Goal: Find contact information: Find contact information

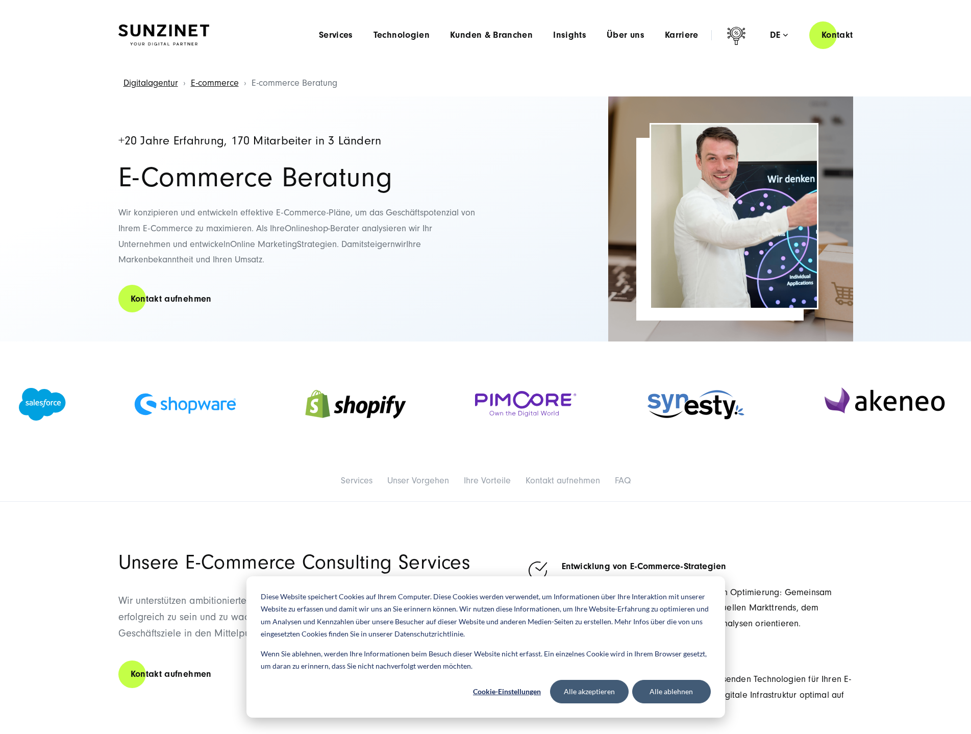
click at [902, 41] on header "Smart Search AI Hier können Sie eine konkrete Frage zu unserer Agentur und unse…" at bounding box center [485, 35] width 971 height 70
click at [343, 34] on span "Services" at bounding box center [336, 35] width 34 height 10
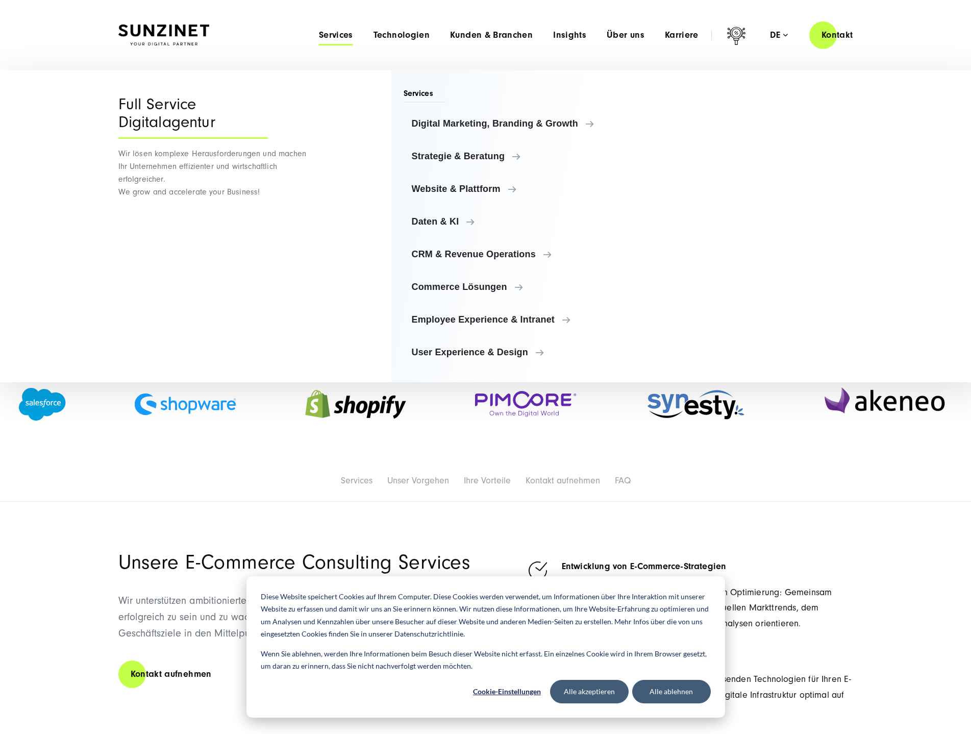
drag, startPoint x: 940, startPoint y: 498, endPoint x: 904, endPoint y: 483, distance: 38.9
click at [938, 497] on div "Services Services Unser Vorgehen Ihre Vorteile Kontakt aufnehmen FAQ" at bounding box center [485, 481] width 971 height 42
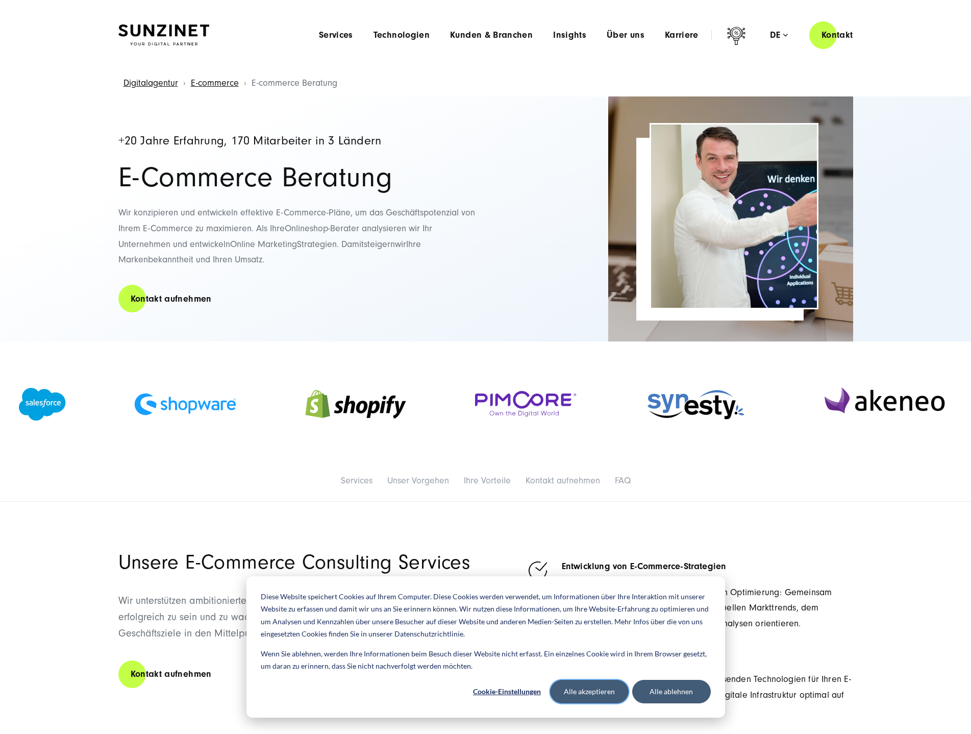
click at [581, 694] on button "Alle akzeptieren" at bounding box center [589, 691] width 79 height 23
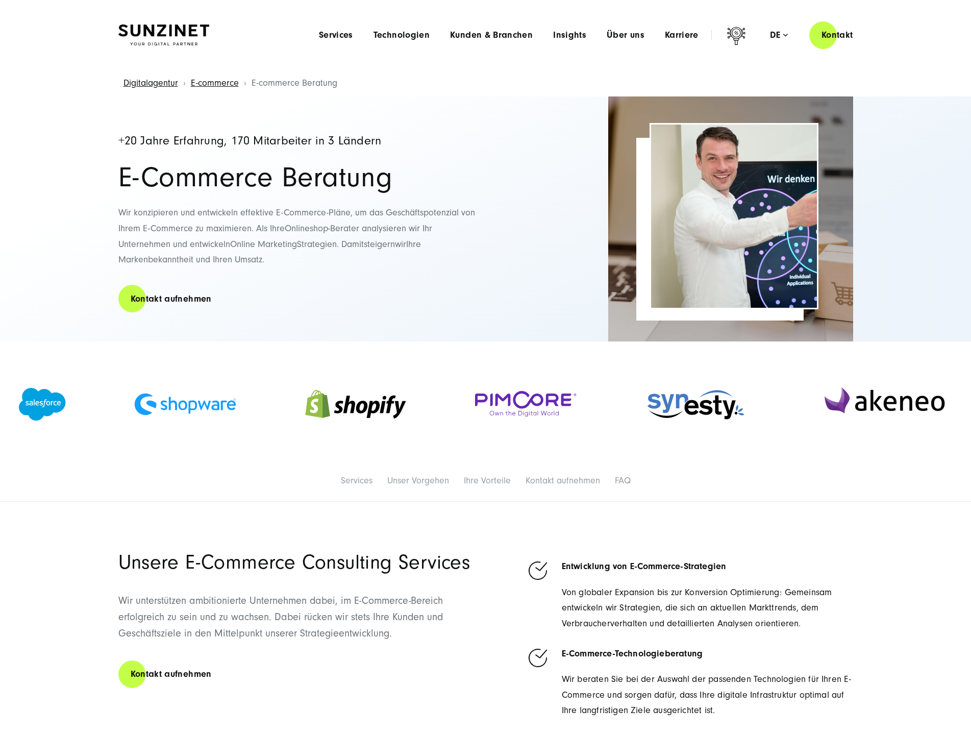
click at [892, 500] on div "Services Services Unser Vorgehen Ihre Vorteile Kontakt aufnehmen FAQ" at bounding box center [485, 481] width 971 height 42
click at [893, 64] on header "Smart Search AI Hier können Sie eine konkrete Frage zu unserer Agentur und unse…" at bounding box center [485, 35] width 971 height 70
click at [894, 77] on div "Digitalagentur E-commerce E-commerce Beratung" at bounding box center [485, 83] width 930 height 26
click at [899, 49] on header "Smart Search AI Hier können Sie eine konkrete Frage zu unserer Agentur und unse…" at bounding box center [485, 35] width 971 height 70
click at [913, 52] on header "Smart Search AI Hier können Sie eine konkrete Frage zu unserer Agentur und unse…" at bounding box center [485, 35] width 971 height 70
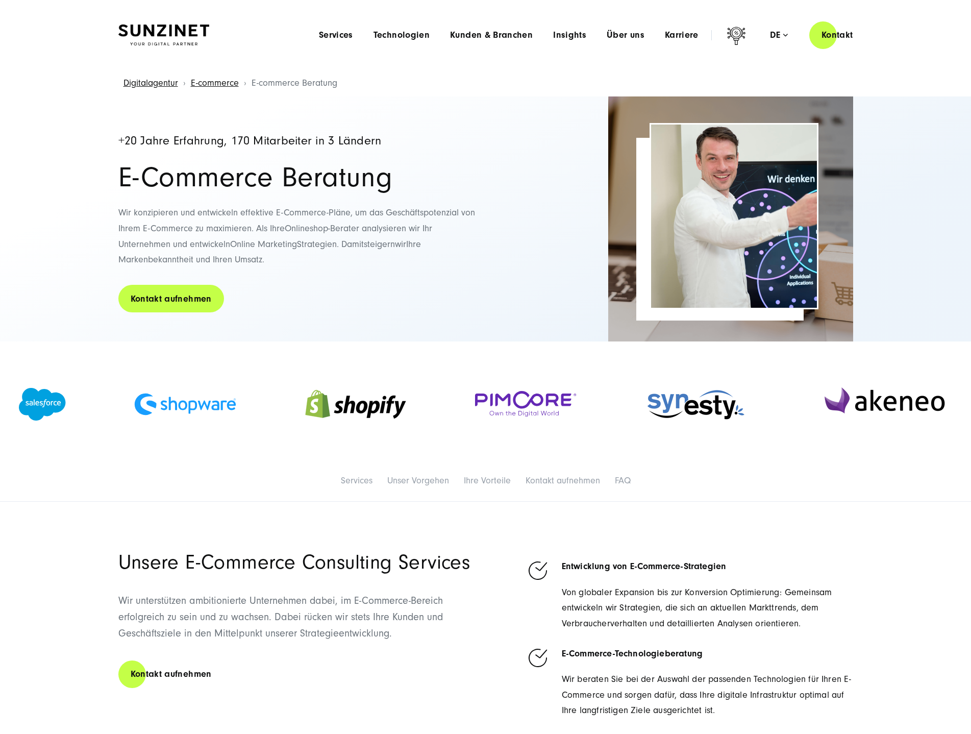
drag, startPoint x: 220, startPoint y: 336, endPoint x: 180, endPoint y: 298, distance: 55.6
click at [218, 333] on div "+20 Jahre Erfahrung, 170 Mitarbeiter in 3 Ländern E-Commerce Beratung Wir konzi…" at bounding box center [296, 218] width 357 height 245
click at [187, 298] on link "Kontakt aufnehmen" at bounding box center [171, 298] width 106 height 29
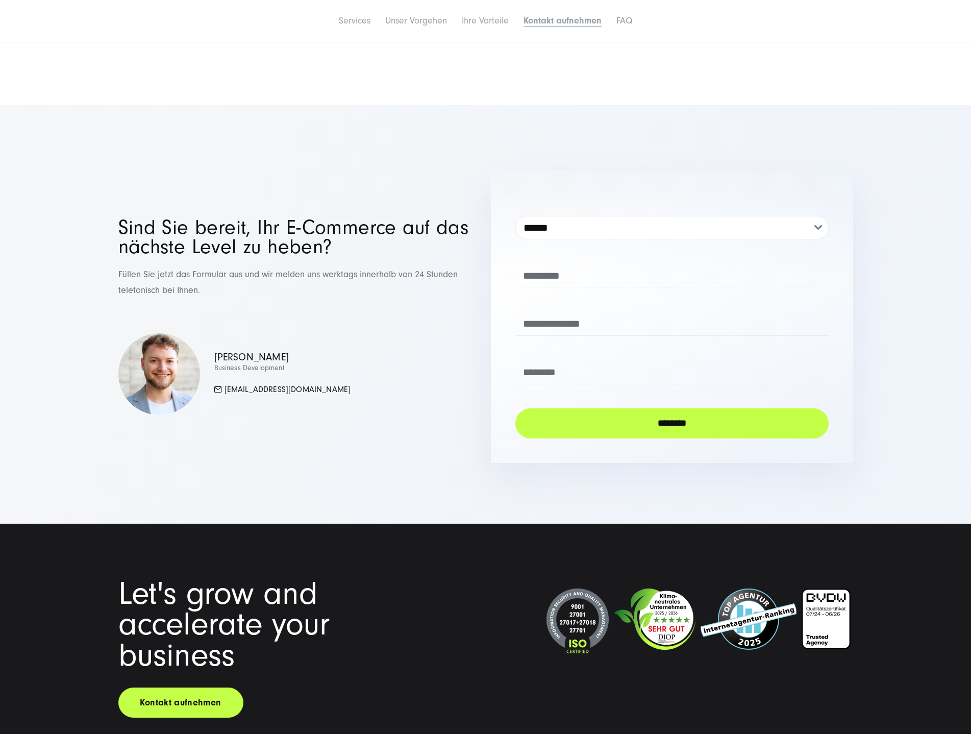
scroll to position [4014, 0]
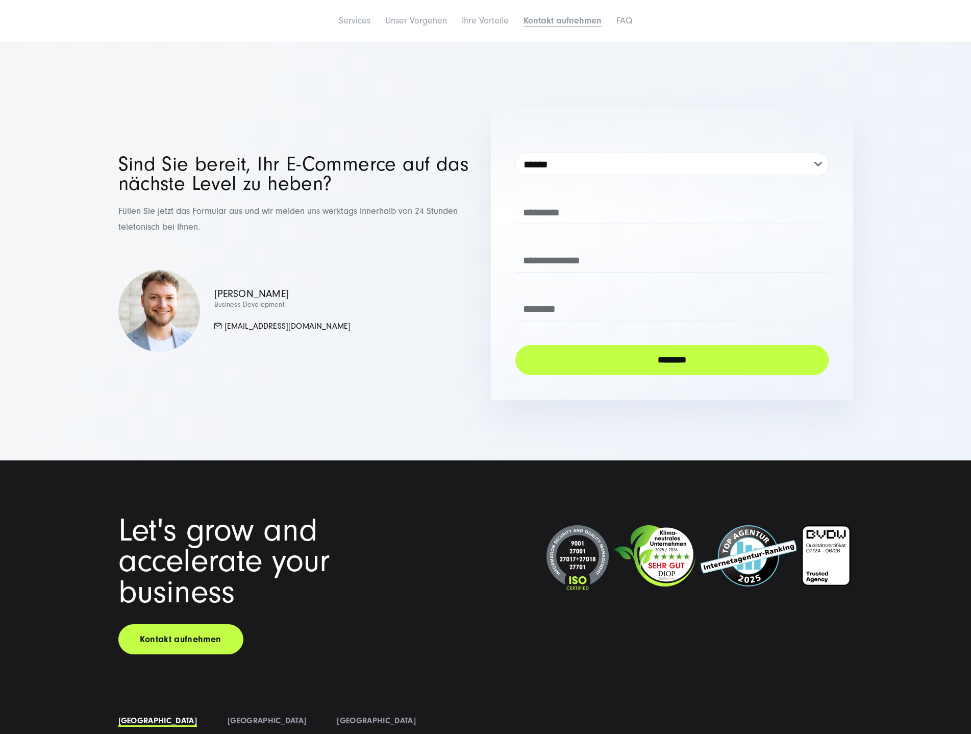
click at [873, 249] on div "**********" at bounding box center [485, 253] width 775 height 292
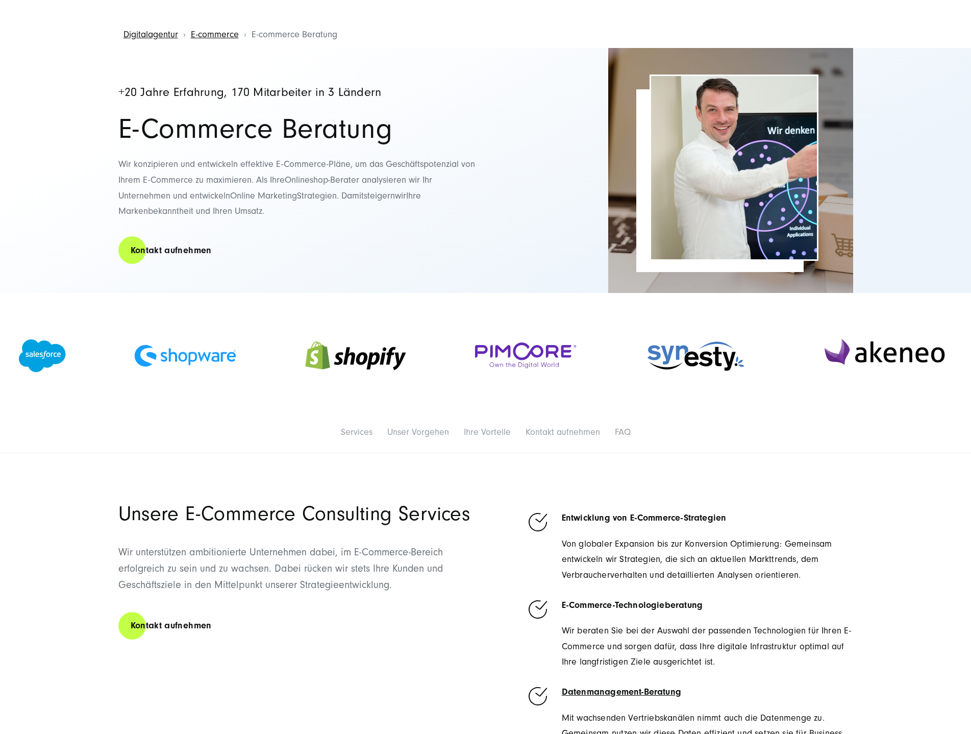
scroll to position [51, 0]
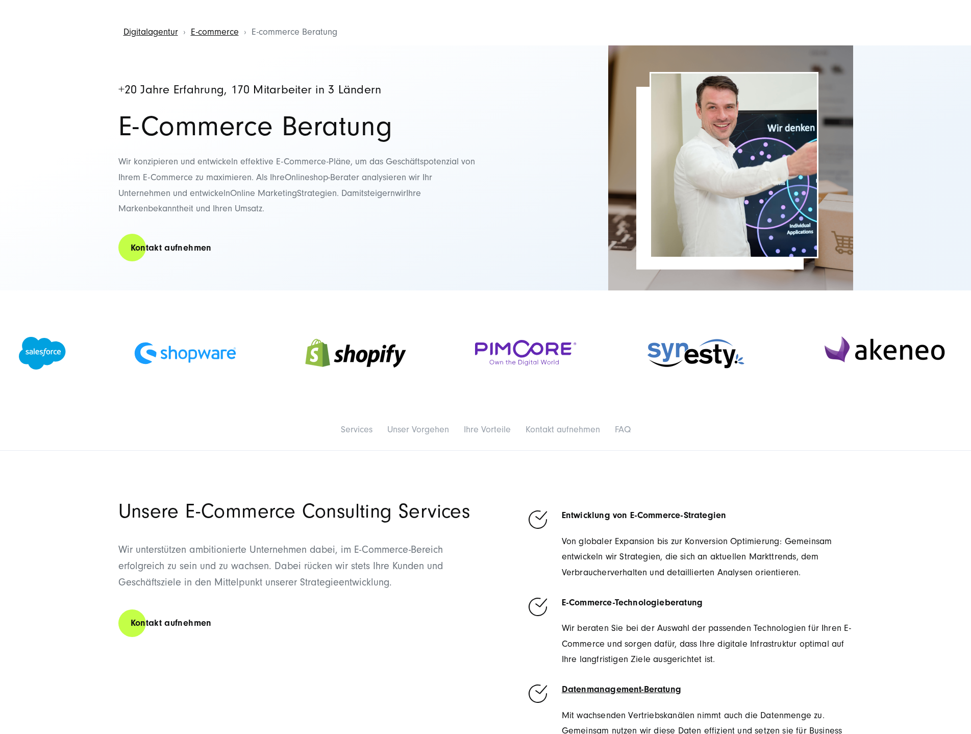
click at [914, 231] on div "+20 Jahre Erfahrung, 170 Mitarbeiter in 3 Ländern E-Commerce Beratung Wir konzi…" at bounding box center [485, 167] width 971 height 245
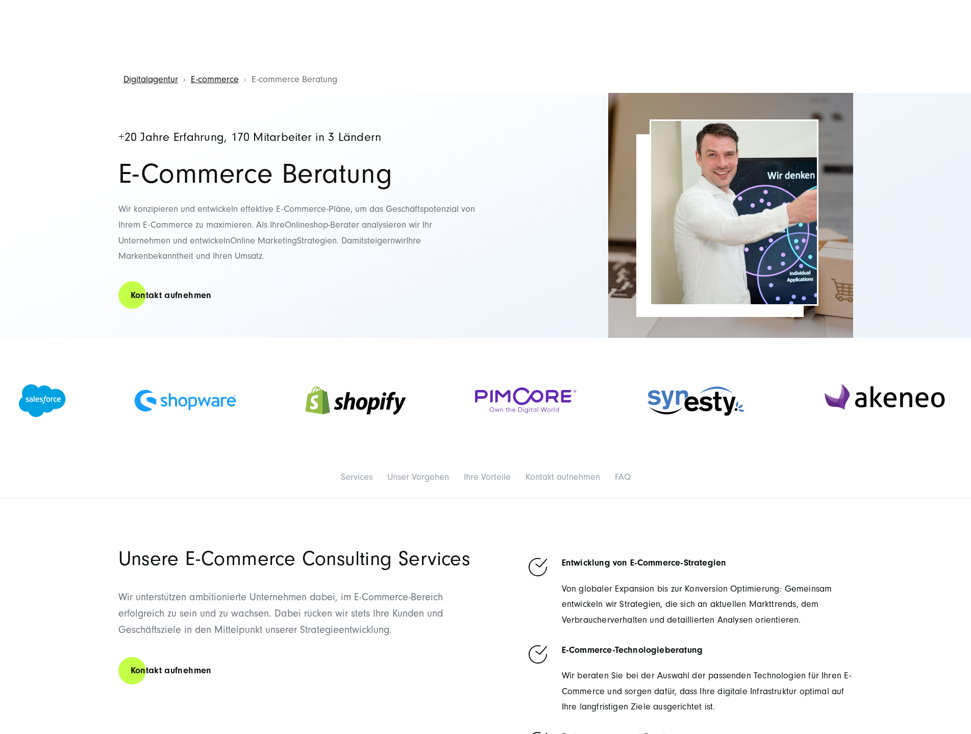
scroll to position [0, 0]
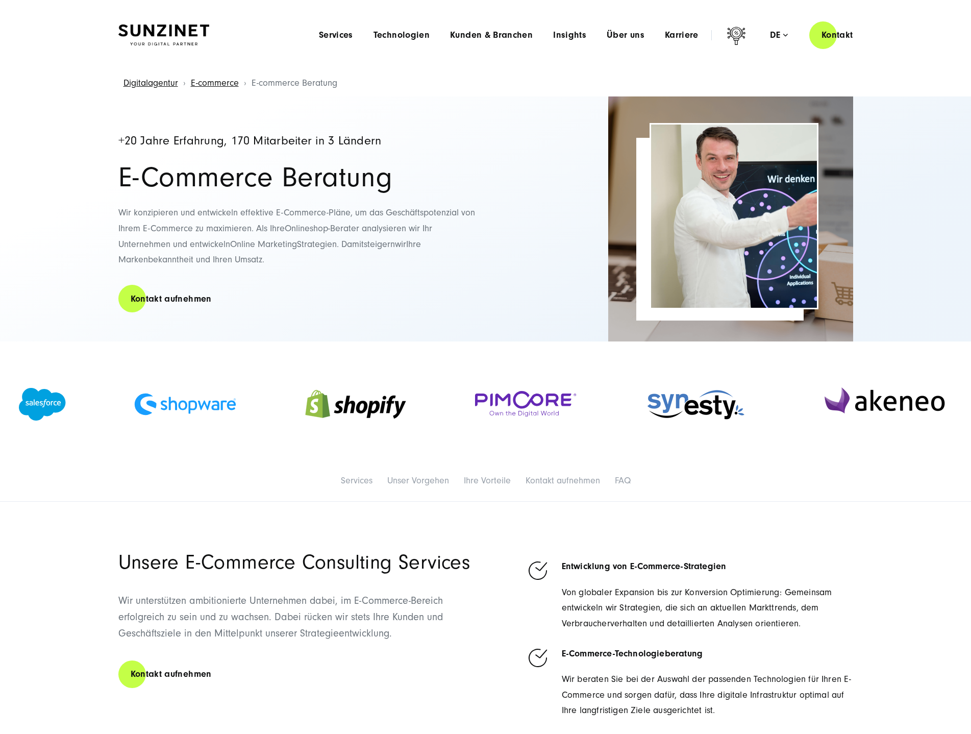
click at [918, 204] on div "+20 Jahre Erfahrung, 170 Mitarbeiter in 3 Ländern E-Commerce Beratung Wir konzi…" at bounding box center [485, 218] width 971 height 245
